Goal: Communication & Community: Answer question/provide support

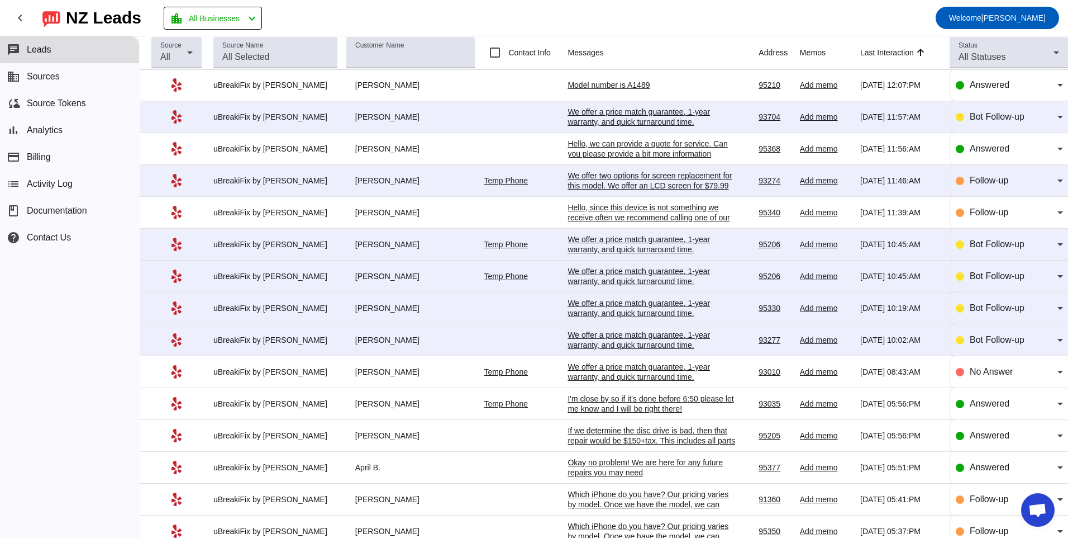
click at [579, 343] on div "We offer a price match guarantee, 1-year warranty, and quick turnaround time.​" at bounding box center [652, 340] width 168 height 20
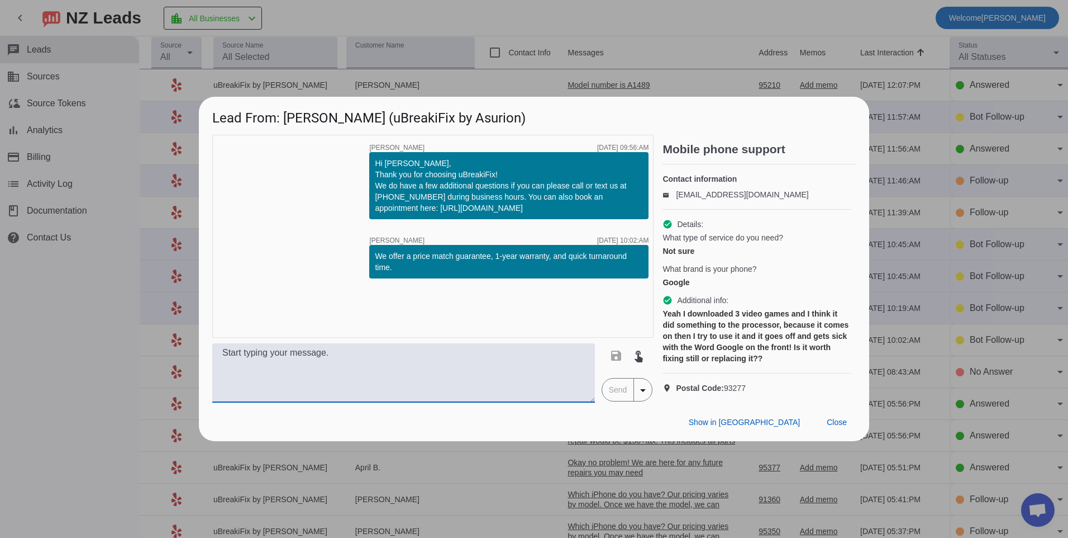
click at [354, 386] on textarea at bounding box center [403, 372] width 383 height 59
click at [392, 384] on textarea at bounding box center [403, 372] width 383 height 59
type textarea "F"
click at [375, 364] on textarea "Hello, for this device I recommend" at bounding box center [403, 372] width 383 height 59
click at [564, 372] on textarea "Hello, for this device I recommend going in as a walk into one of our store loc…" at bounding box center [403, 372] width 383 height 59
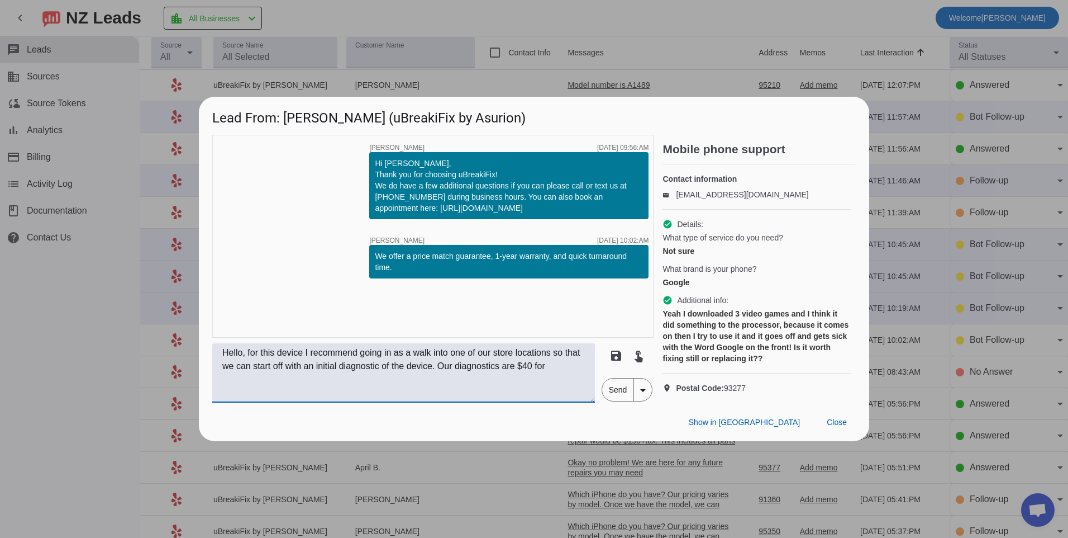
click at [555, 377] on textarea "Hello, for this device I recommend going in as a walk into one of our store loc…" at bounding box center [403, 372] width 383 height 59
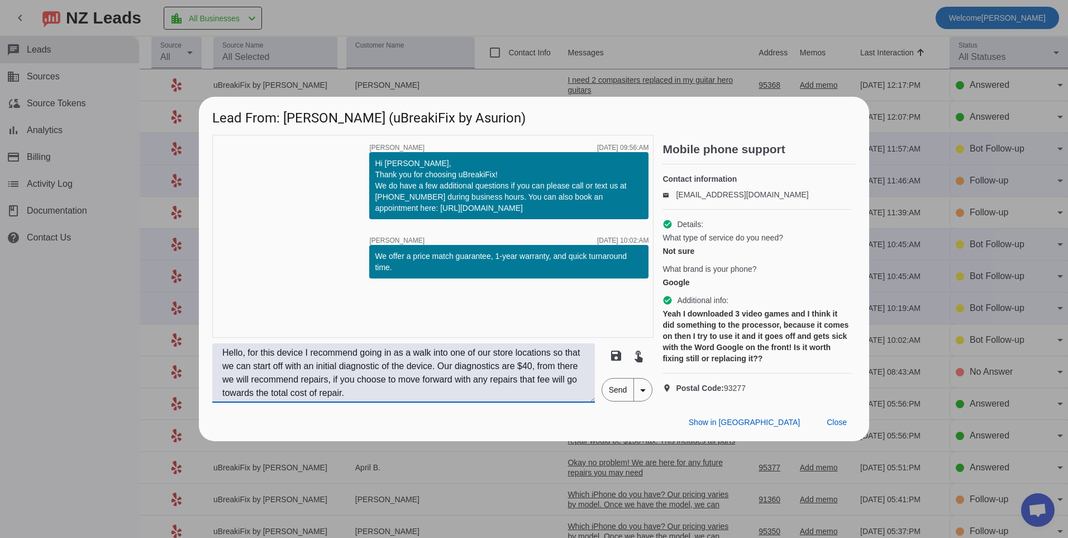
type textarea "Hello, for this device I recommend going in as a walk into one of our store loc…"
click at [616, 401] on span "Send" at bounding box center [618, 389] width 32 height 22
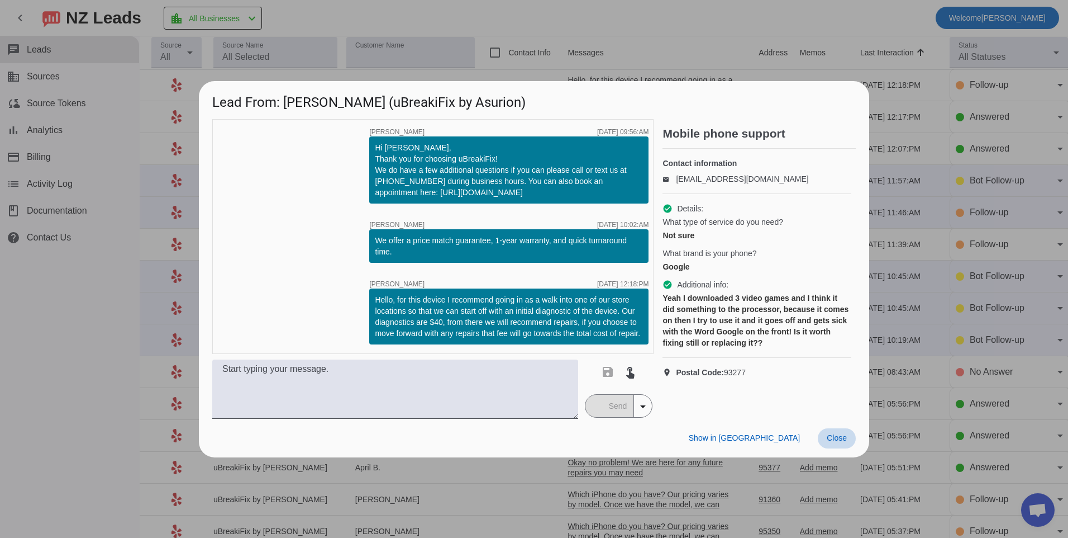
click at [846, 440] on span "Close" at bounding box center [837, 437] width 20 height 9
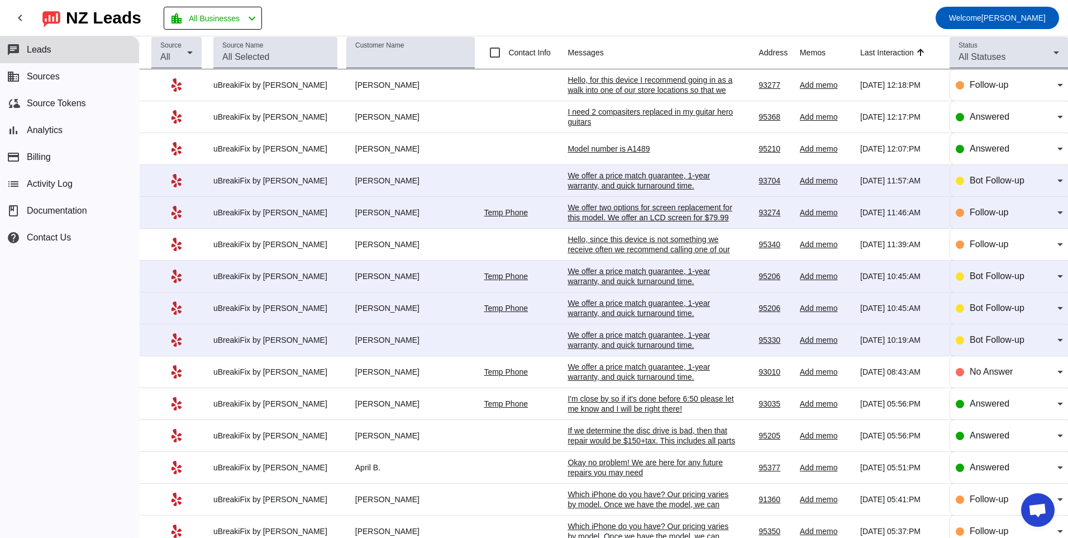
click at [578, 340] on div "We offer a price match guarantee, 1-year warranty, and quick turnaround time.​" at bounding box center [652, 340] width 168 height 20
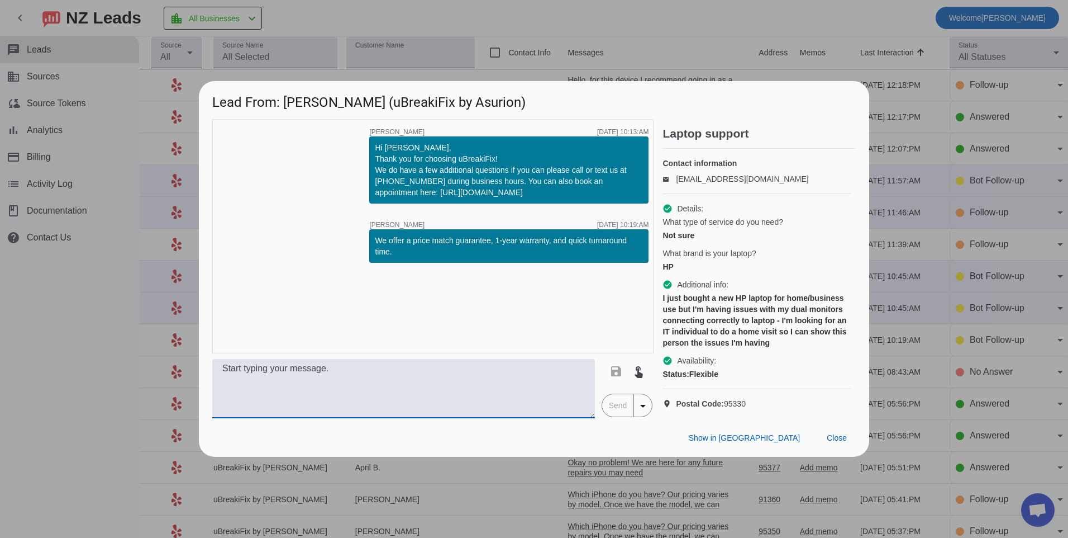
click at [316, 398] on textarea at bounding box center [403, 388] width 383 height 59
click at [527, 393] on textarea at bounding box center [403, 388] width 383 height 59
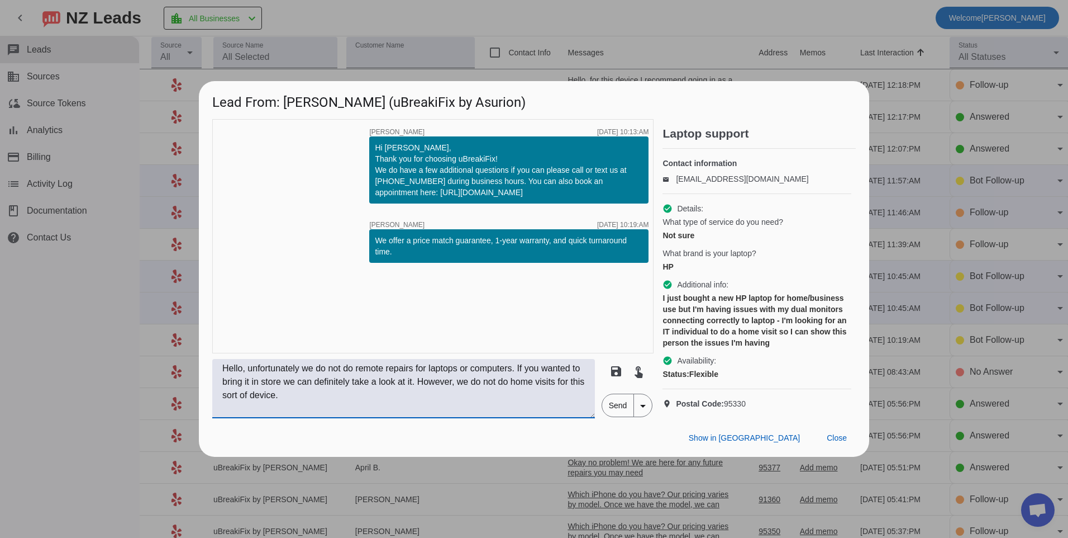
type textarea "Hello, unfortunately we do not do remote repairs for laptops or computers. If y…"
click at [615, 416] on span "Send" at bounding box center [618, 405] width 32 height 22
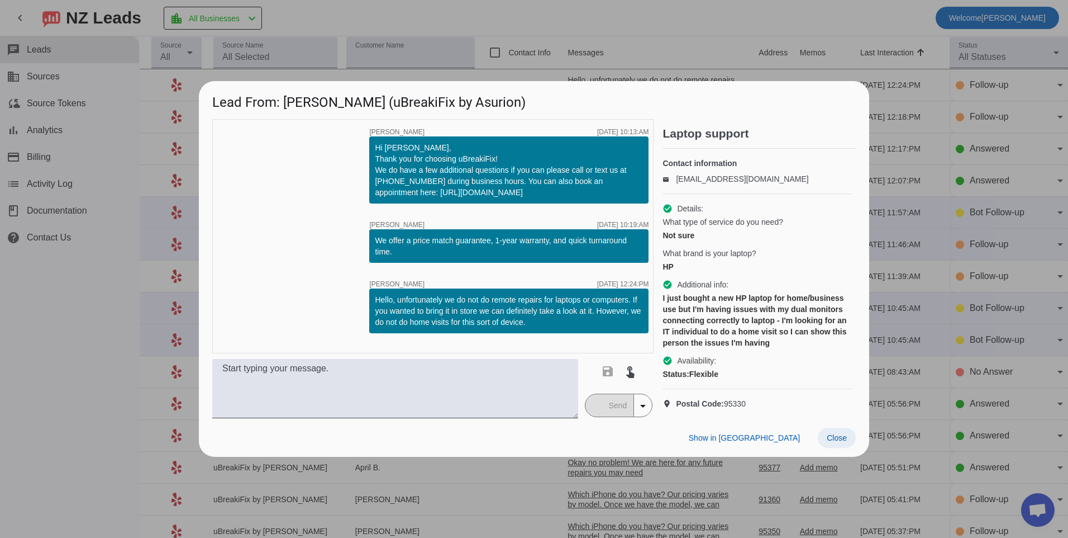
click at [831, 442] on span "Close" at bounding box center [837, 437] width 20 height 9
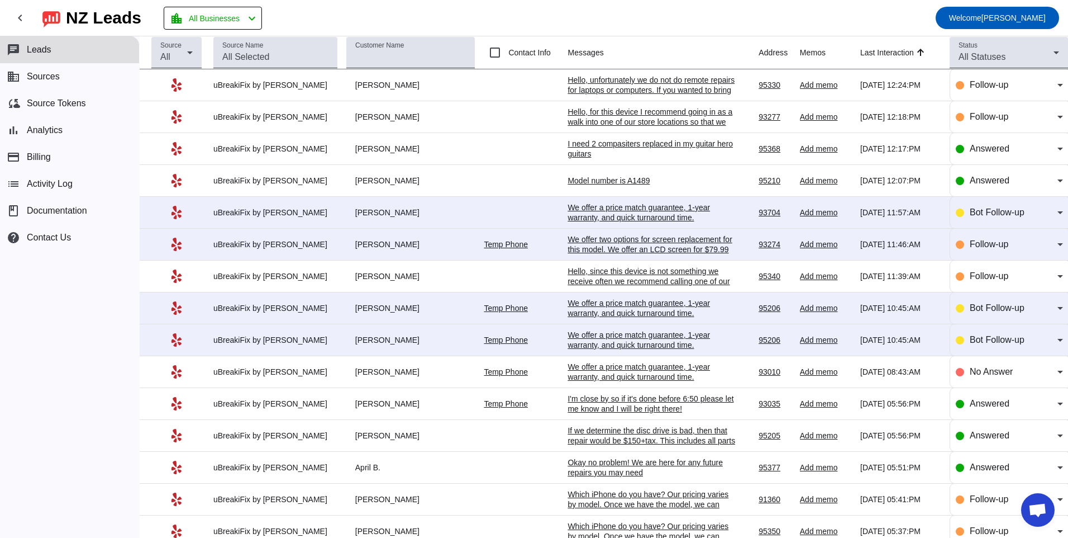
click at [649, 348] on div "We offer a price match guarantee, 1-year warranty, and quick turnaround time.​" at bounding box center [652, 340] width 168 height 20
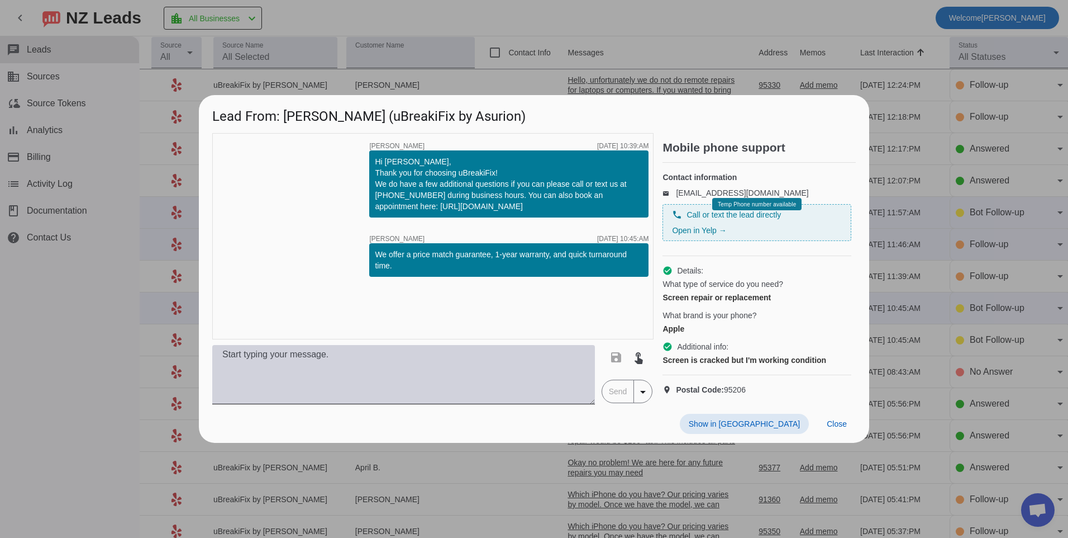
click at [524, 360] on textarea at bounding box center [403, 374] width 383 height 59
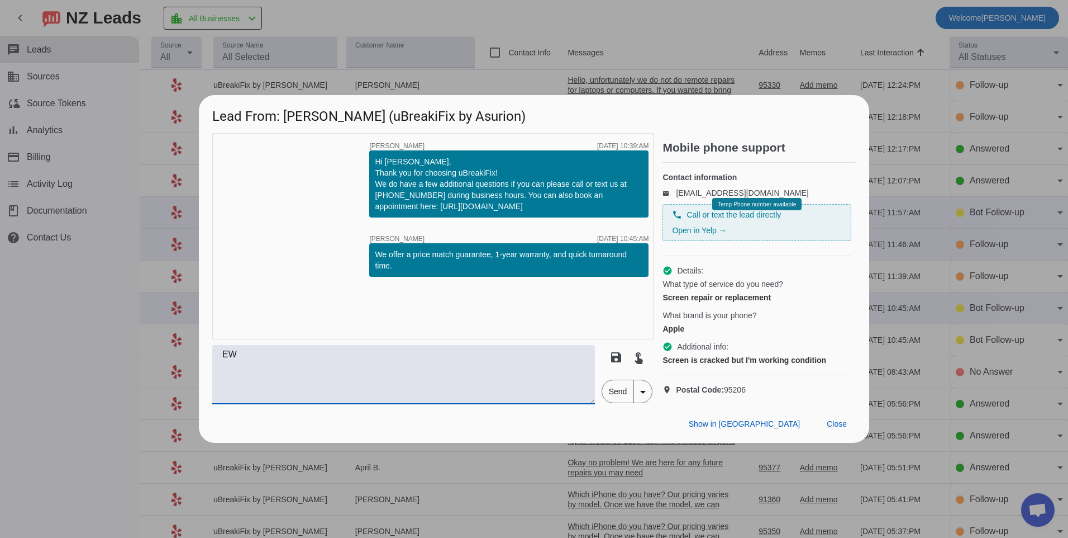
type textarea "E"
type textarea "Hello, what is the model of your device? We can provide more accurate pricing w…"
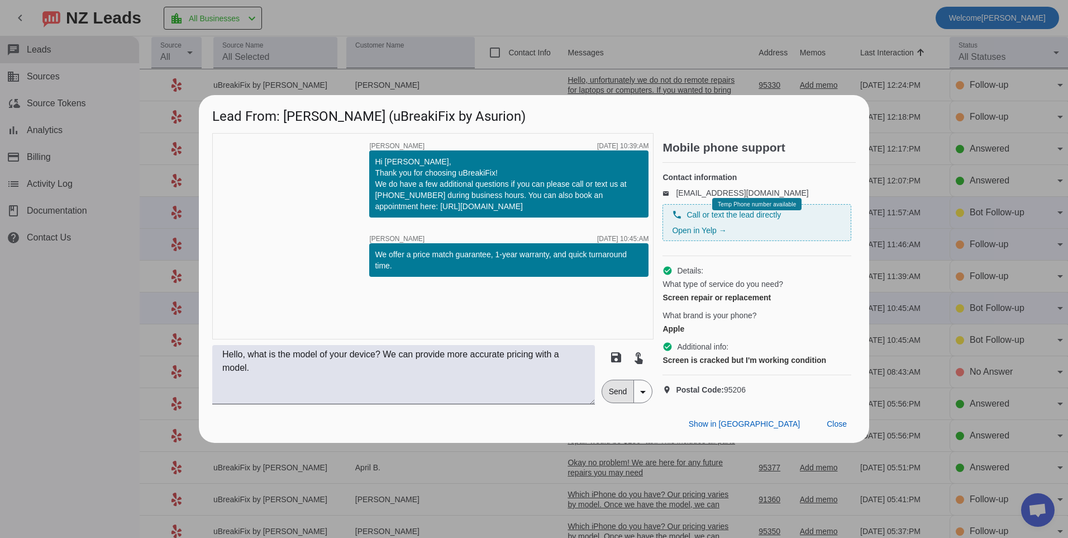
click at [607, 402] on span "Send" at bounding box center [618, 391] width 32 height 22
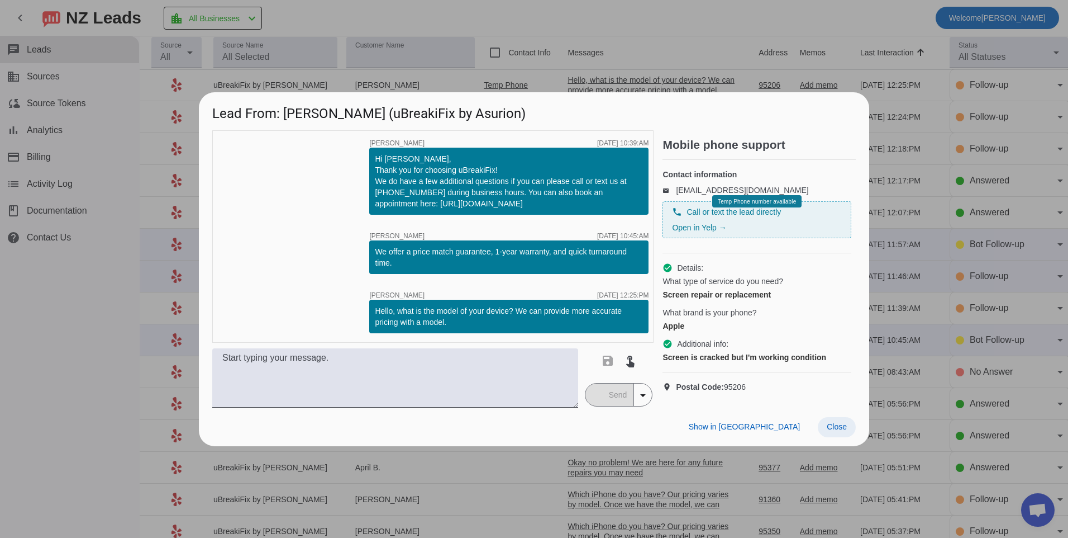
click at [843, 437] on span at bounding box center [837, 427] width 38 height 20
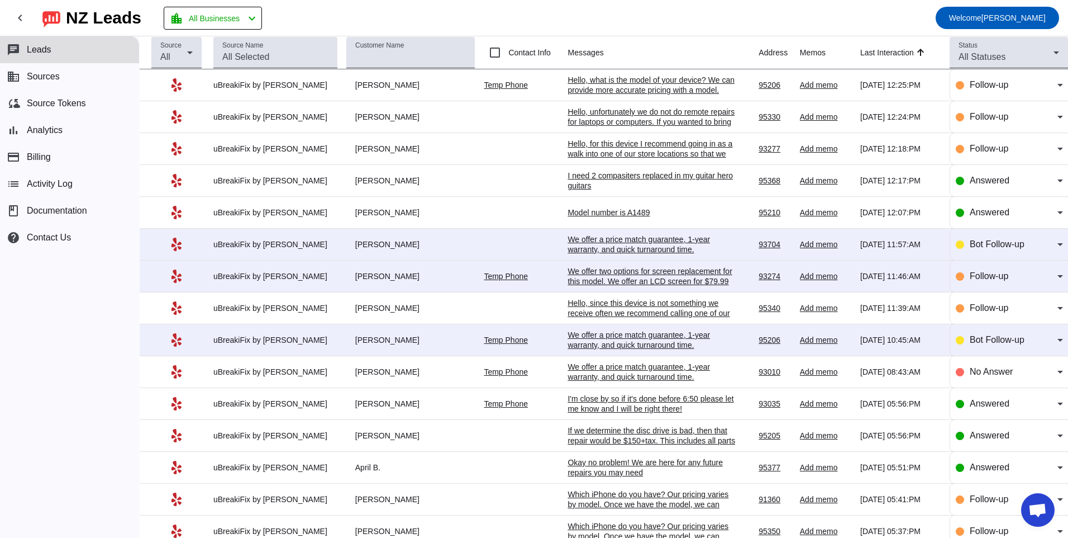
click at [603, 334] on div "We offer a price match guarantee, 1-year warranty, and quick turnaround time.​" at bounding box center [652, 340] width 168 height 20
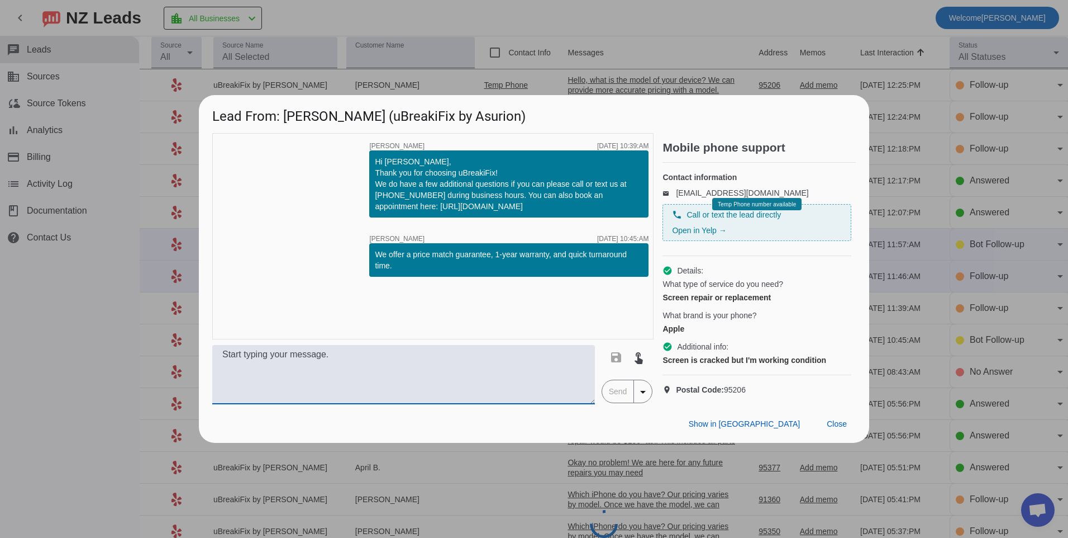
click at [534, 374] on textarea at bounding box center [403, 374] width 383 height 59
type textarea "Hello, What is the model of your device? I can provide pricing with this inform…"
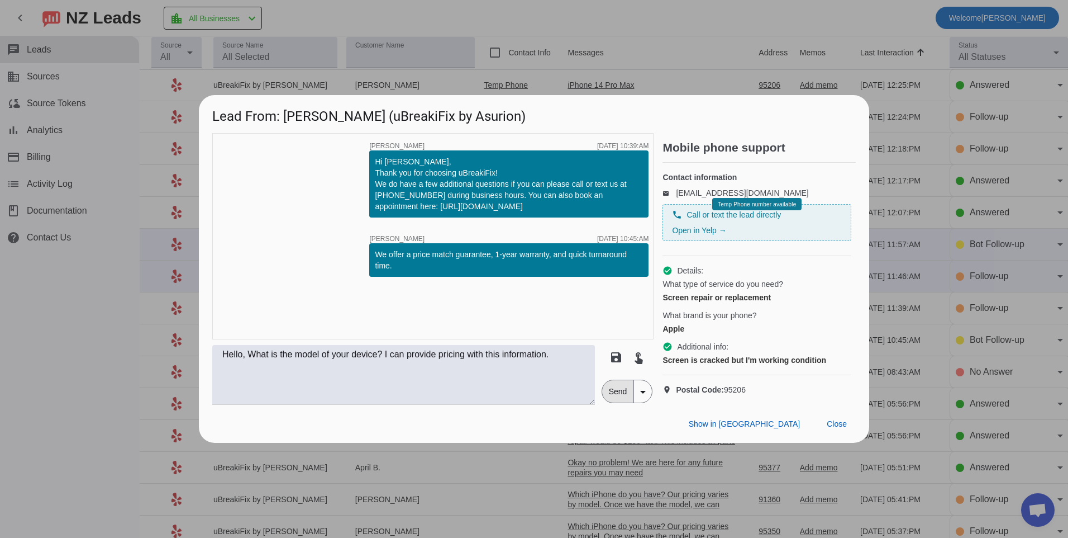
click at [617, 402] on span "Send" at bounding box center [618, 391] width 32 height 22
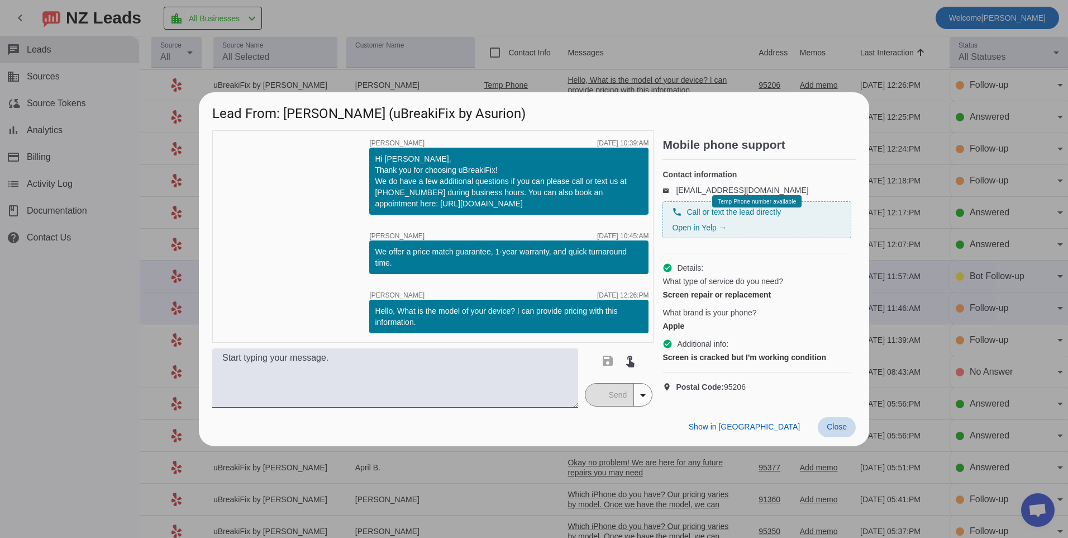
click at [843, 431] on span "Close" at bounding box center [837, 426] width 20 height 9
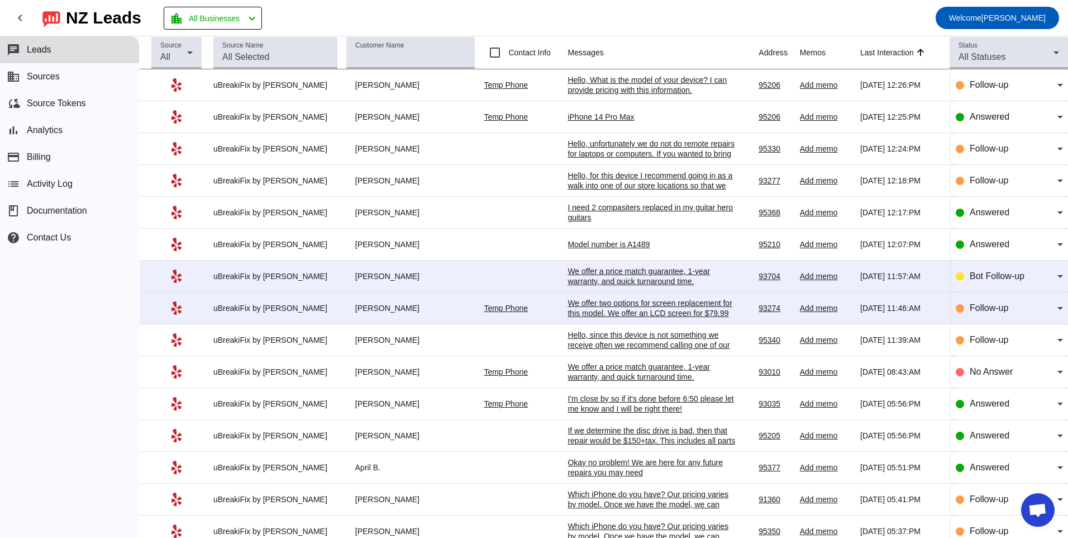
click at [590, 303] on div "We offer two options for screen replacement for this model. We offer an LCD scr…" at bounding box center [652, 313] width 168 height 30
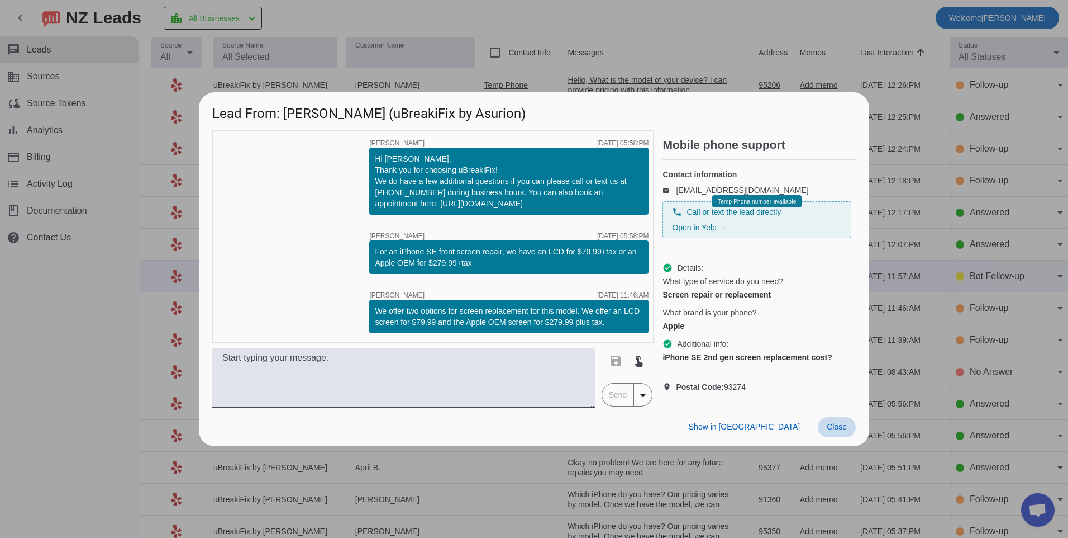
click at [843, 430] on span "Close" at bounding box center [837, 426] width 20 height 9
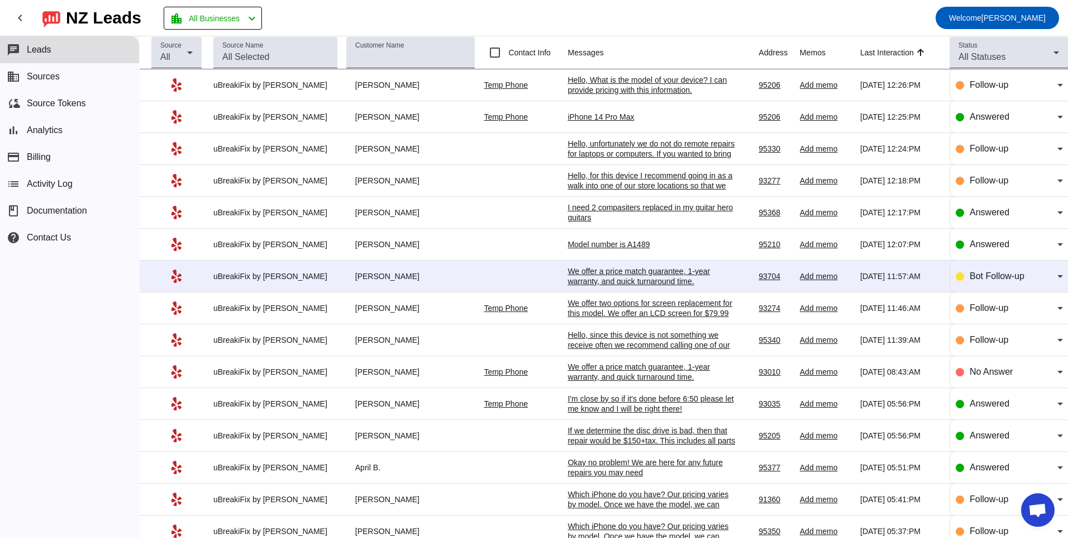
click at [617, 267] on div "We offer a price match guarantee, 1-year warranty, and quick turnaround time.​" at bounding box center [652, 276] width 168 height 20
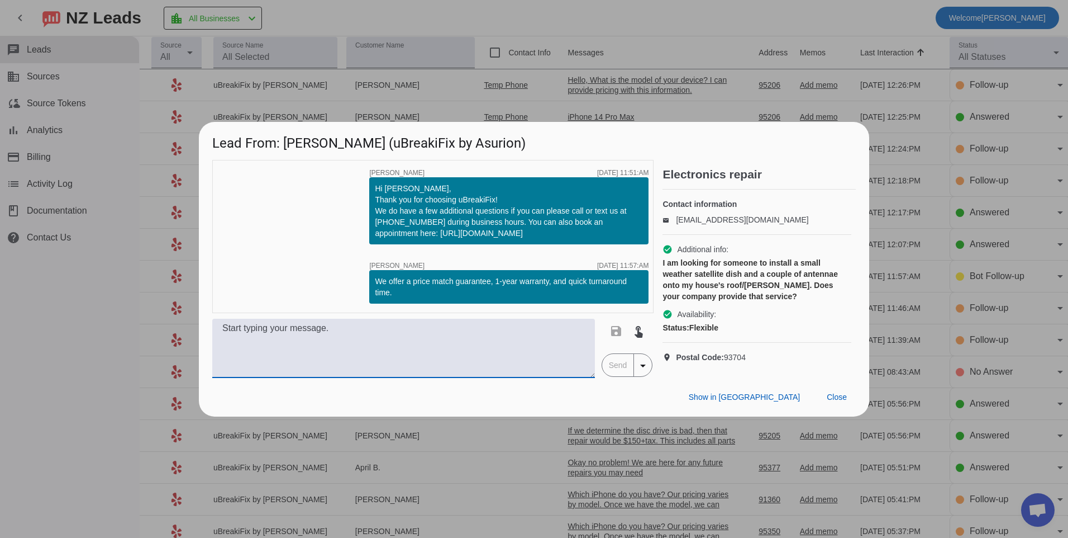
click at [526, 344] on textarea at bounding box center [403, 348] width 383 height 59
type textarea "h"
type textarea "Hello, we unfortunately do not offer this service for instillation."
click at [614, 376] on span "Send" at bounding box center [618, 365] width 32 height 22
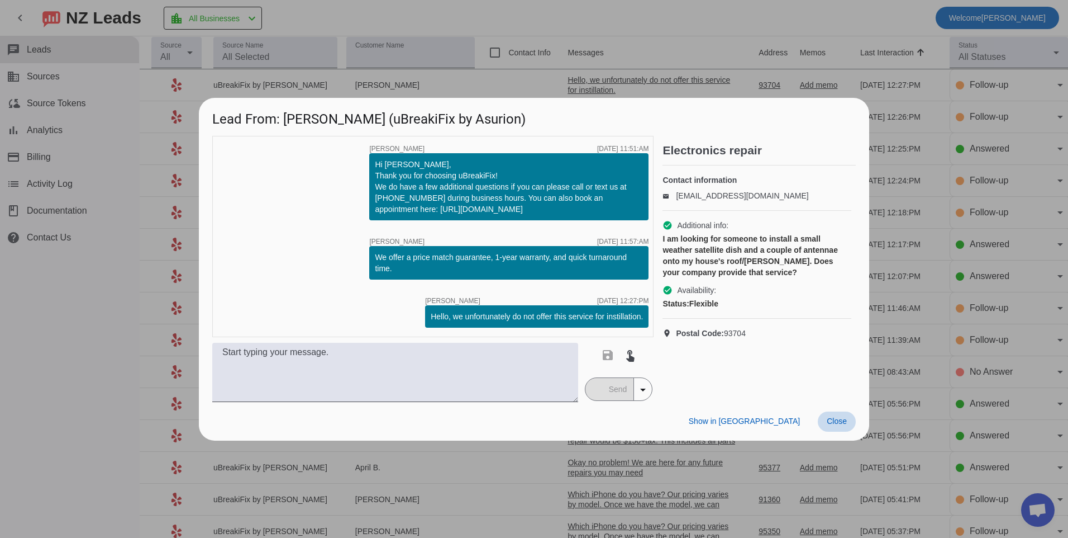
click at [829, 428] on span at bounding box center [837, 421] width 38 height 20
